Goal: Find specific page/section

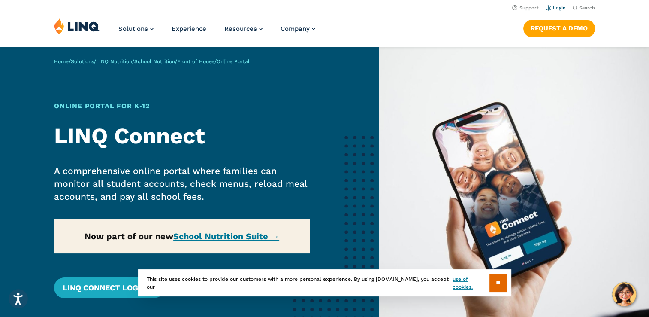
click at [561, 6] on link "Login" at bounding box center [556, 8] width 20 height 6
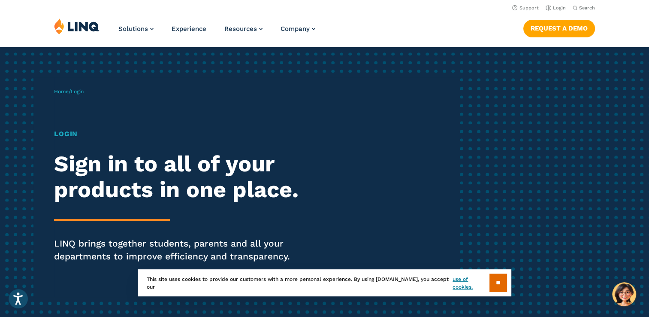
scroll to position [43, 0]
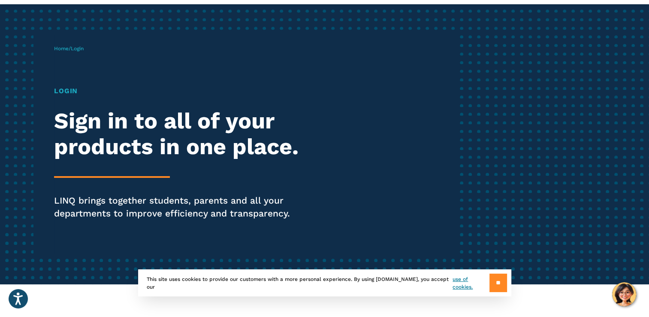
click at [496, 279] on input "**" at bounding box center [498, 282] width 18 height 18
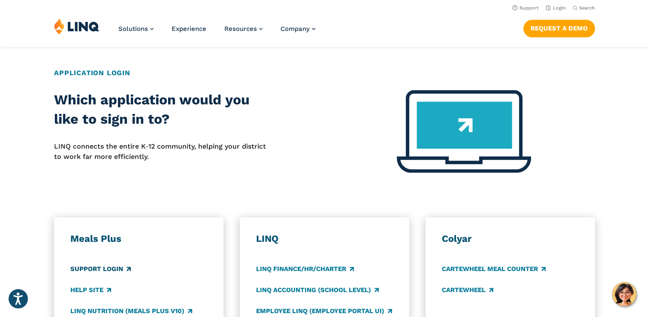
scroll to position [257, 0]
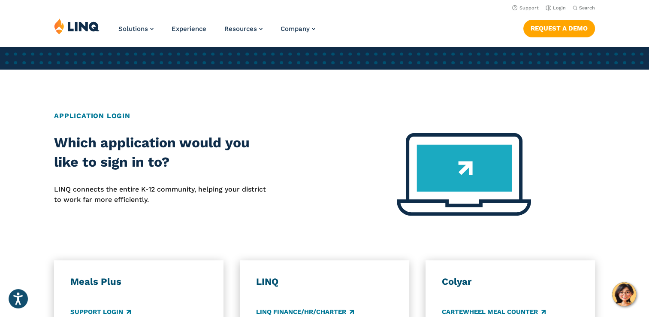
click at [117, 114] on h2 "Application Login" at bounding box center [324, 116] width 541 height 10
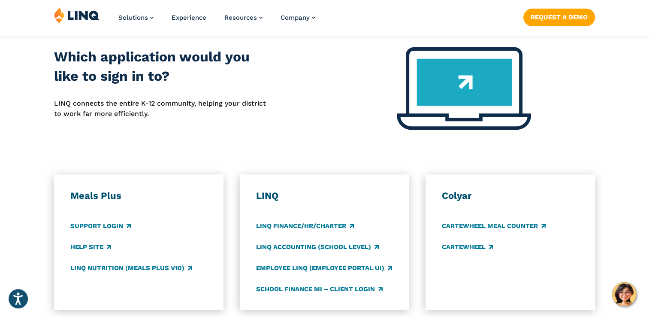
scroll to position [386, 0]
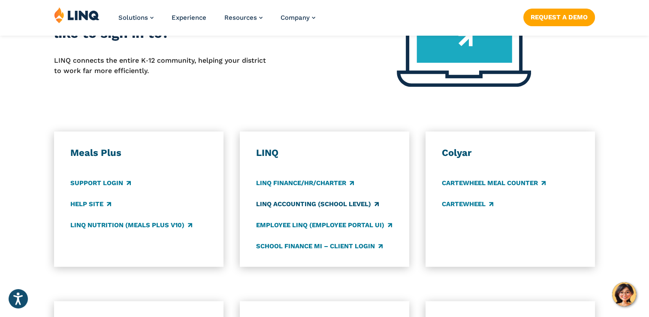
click at [347, 203] on link "LINQ Accounting (school level)" at bounding box center [317, 203] width 123 height 9
click at [98, 181] on link "Support Login" at bounding box center [100, 182] width 60 height 9
